Goal: Contribute content

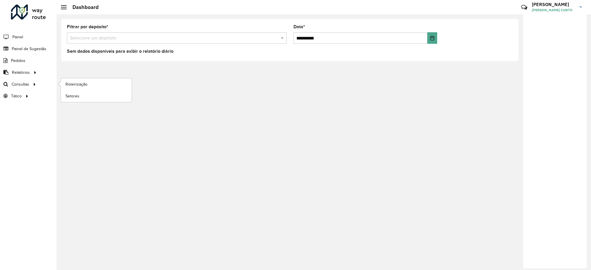
click at [20, 90] on li "Consultas Roteirização Setores" at bounding box center [28, 84] width 57 height 12
click at [71, 93] on span "Setores" at bounding box center [72, 96] width 14 height 6
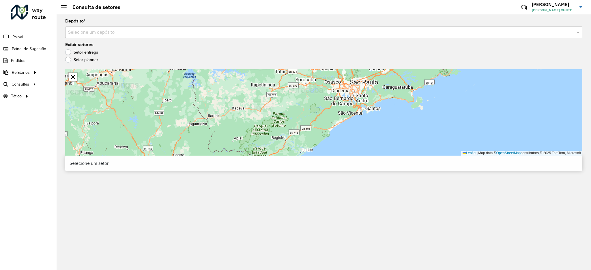
click at [142, 35] on input "text" at bounding box center [318, 32] width 500 height 7
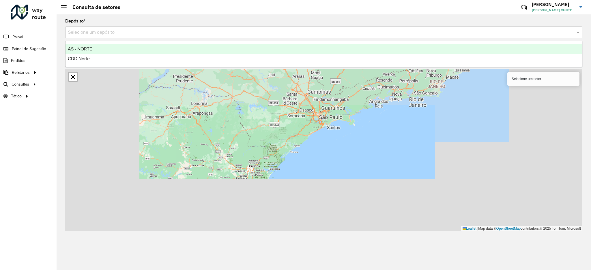
click at [116, 57] on div "CDD Norte" at bounding box center [323, 59] width 516 height 10
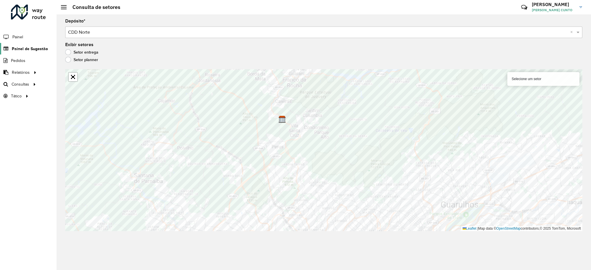
click at [16, 49] on span "Painel de Sugestão" at bounding box center [30, 49] width 36 height 6
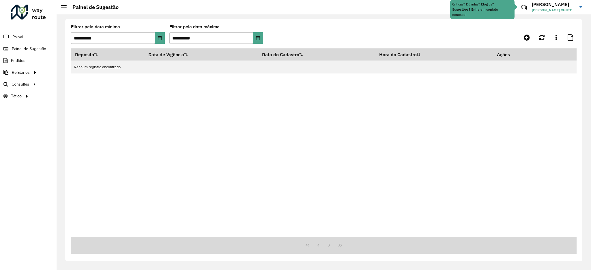
click at [519, 39] on div at bounding box center [513, 37] width 126 height 10
click at [525, 39] on icon at bounding box center [527, 37] width 6 height 7
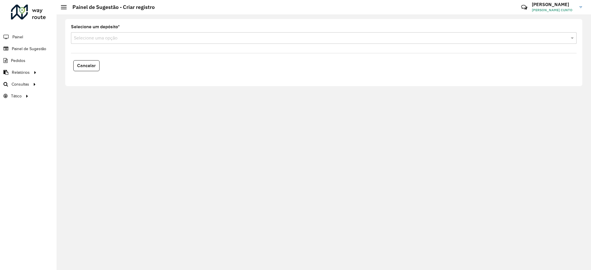
click at [129, 38] on input "text" at bounding box center [318, 38] width 488 height 7
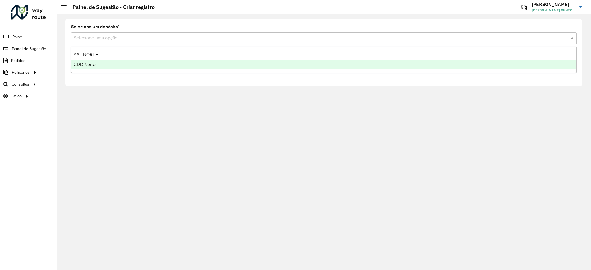
click at [121, 63] on div "CDD Norte" at bounding box center [323, 65] width 505 height 10
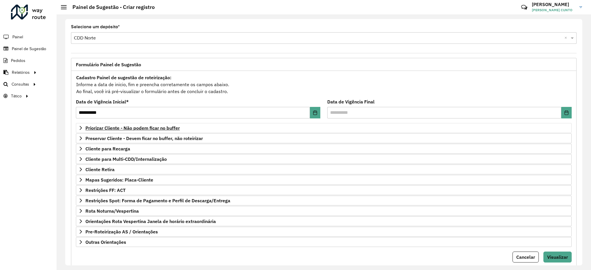
scroll to position [18, 0]
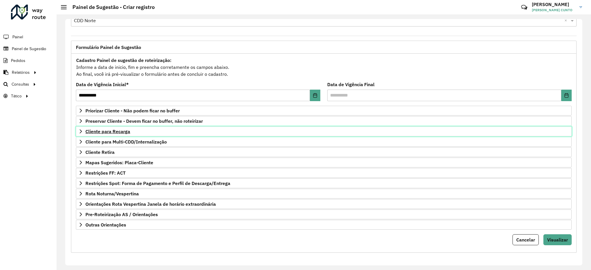
click at [111, 132] on span "Cliente para Recarga" at bounding box center [107, 131] width 45 height 5
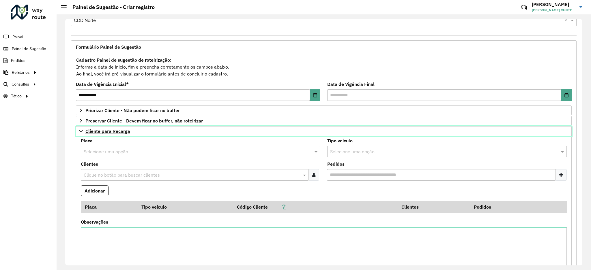
click at [111, 132] on span "Cliente para Recarga" at bounding box center [107, 131] width 45 height 5
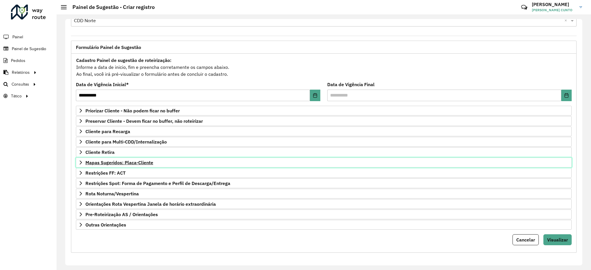
click at [142, 161] on span "Mapas Sugeridos: Placa-Cliente" at bounding box center [119, 162] width 68 height 5
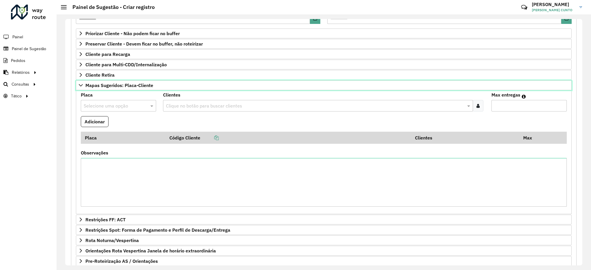
scroll to position [133, 0]
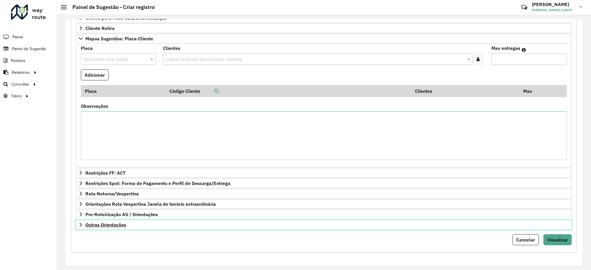
click at [134, 225] on link "Outras Orientações" at bounding box center [324, 225] width 496 height 10
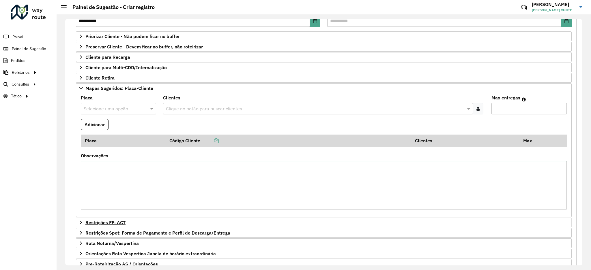
scroll to position [130, 0]
